Goal: Entertainment & Leisure: Consume media (video, audio)

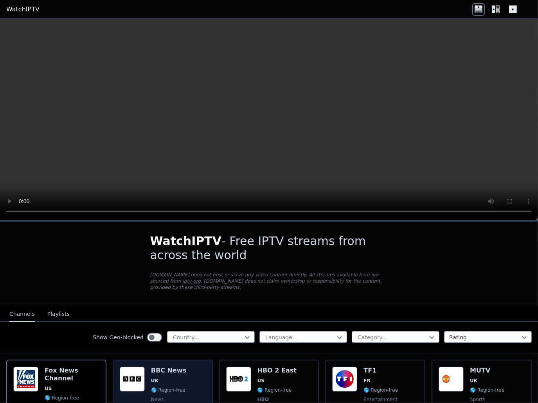
scroll to position [39, 0]
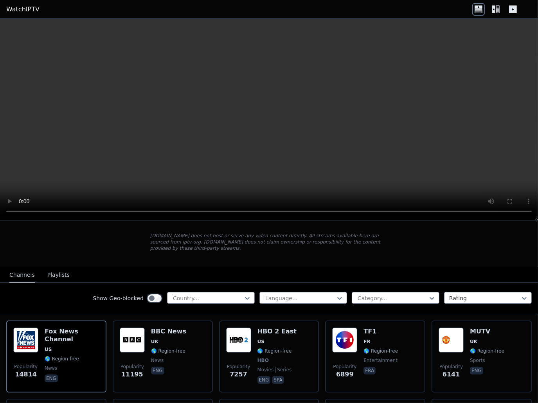
click at [59, 268] on button "Playlists" at bounding box center [58, 275] width 22 height 15
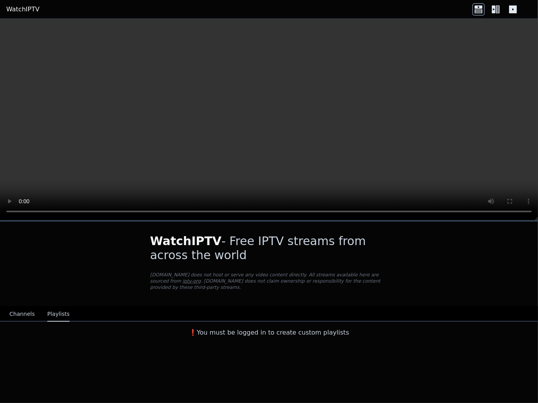
click at [22, 310] on button "Channels" at bounding box center [21, 314] width 25 height 15
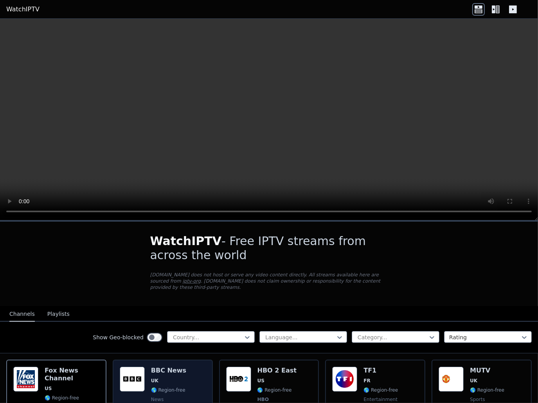
scroll to position [39, 0]
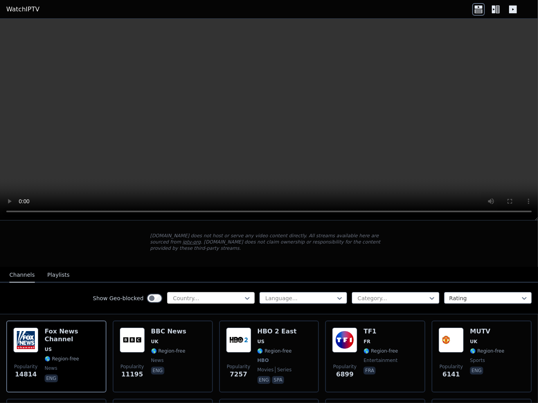
click at [184, 294] on div at bounding box center [207, 298] width 71 height 8
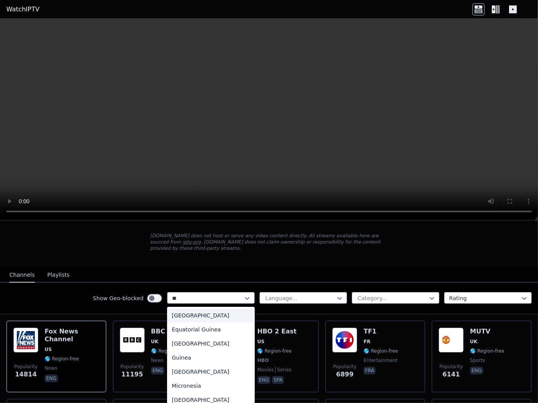
type input "*"
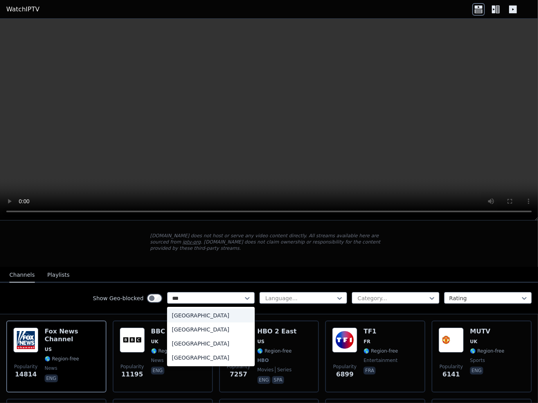
type input "****"
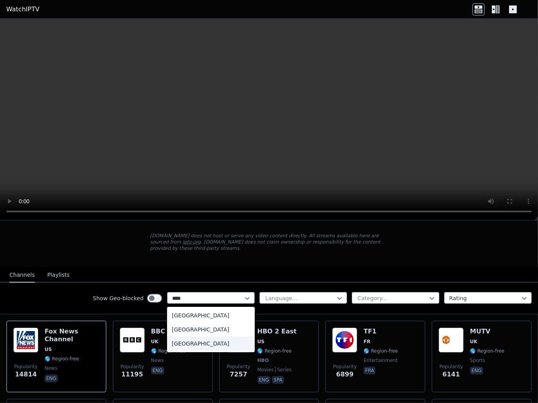
click at [208, 337] on div "[GEOGRAPHIC_DATA]" at bounding box center [211, 344] width 88 height 14
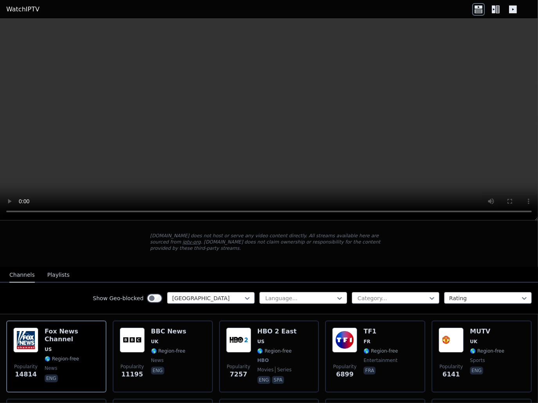
click at [289, 292] on div "Language..." at bounding box center [303, 298] width 88 height 12
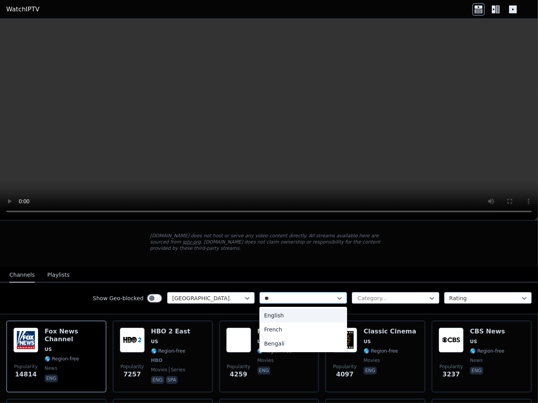
type input "***"
click at [296, 308] on div "English" at bounding box center [303, 315] width 88 height 14
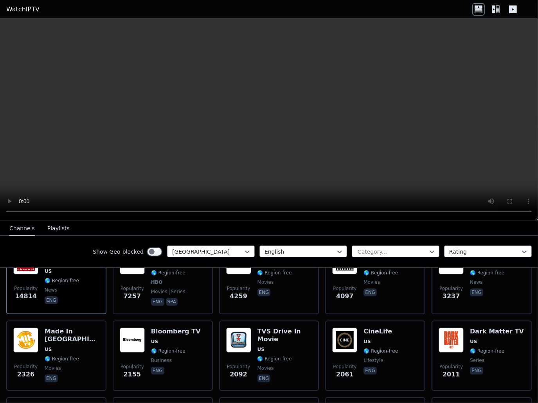
scroll to position [78, 0]
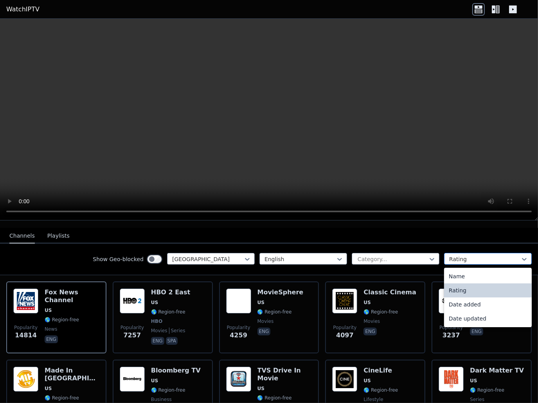
click at [493, 255] on div at bounding box center [484, 259] width 71 height 8
click at [472, 269] on div "Name" at bounding box center [488, 276] width 88 height 14
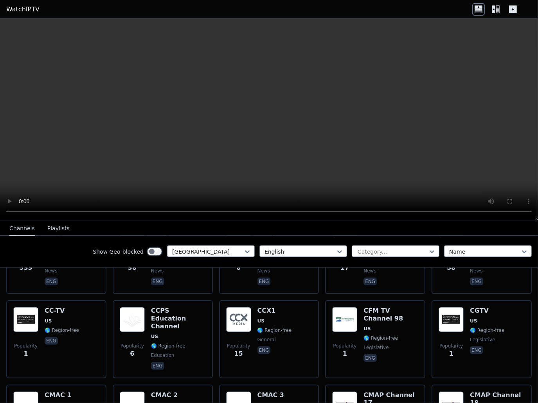
scroll to position [3990, 0]
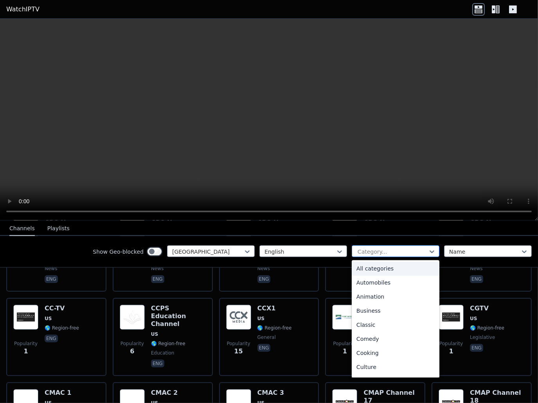
click at [386, 251] on div at bounding box center [392, 252] width 71 height 8
click at [380, 341] on div "Comedy" at bounding box center [395, 339] width 88 height 14
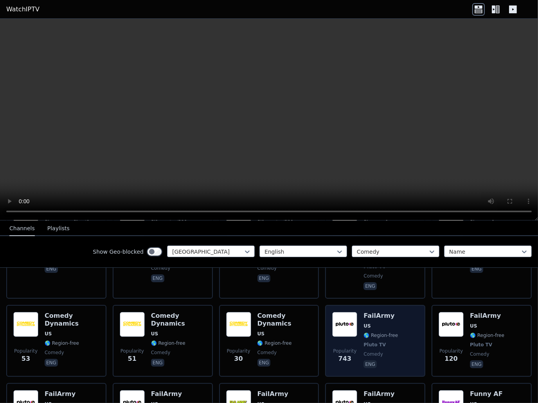
scroll to position [156, 0]
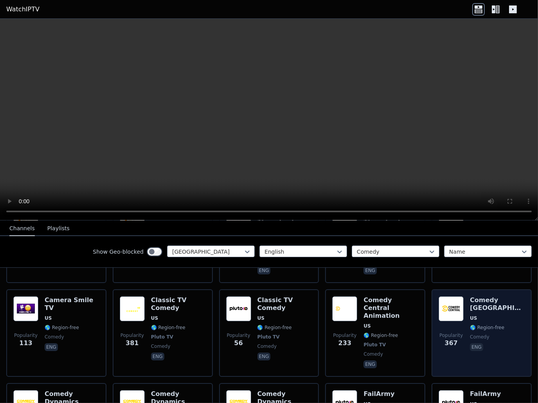
click at [501, 298] on div "Comedy [GEOGRAPHIC_DATA] 🌎 Region-free comedy eng" at bounding box center [497, 332] width 55 height 73
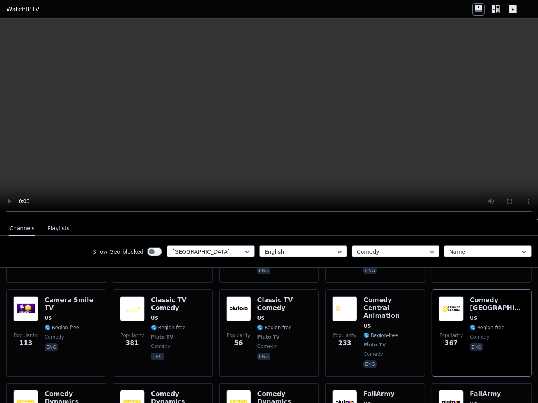
click at [306, 148] on video at bounding box center [269, 120] width 538 height 202
